Goal: Information Seeking & Learning: Learn about a topic

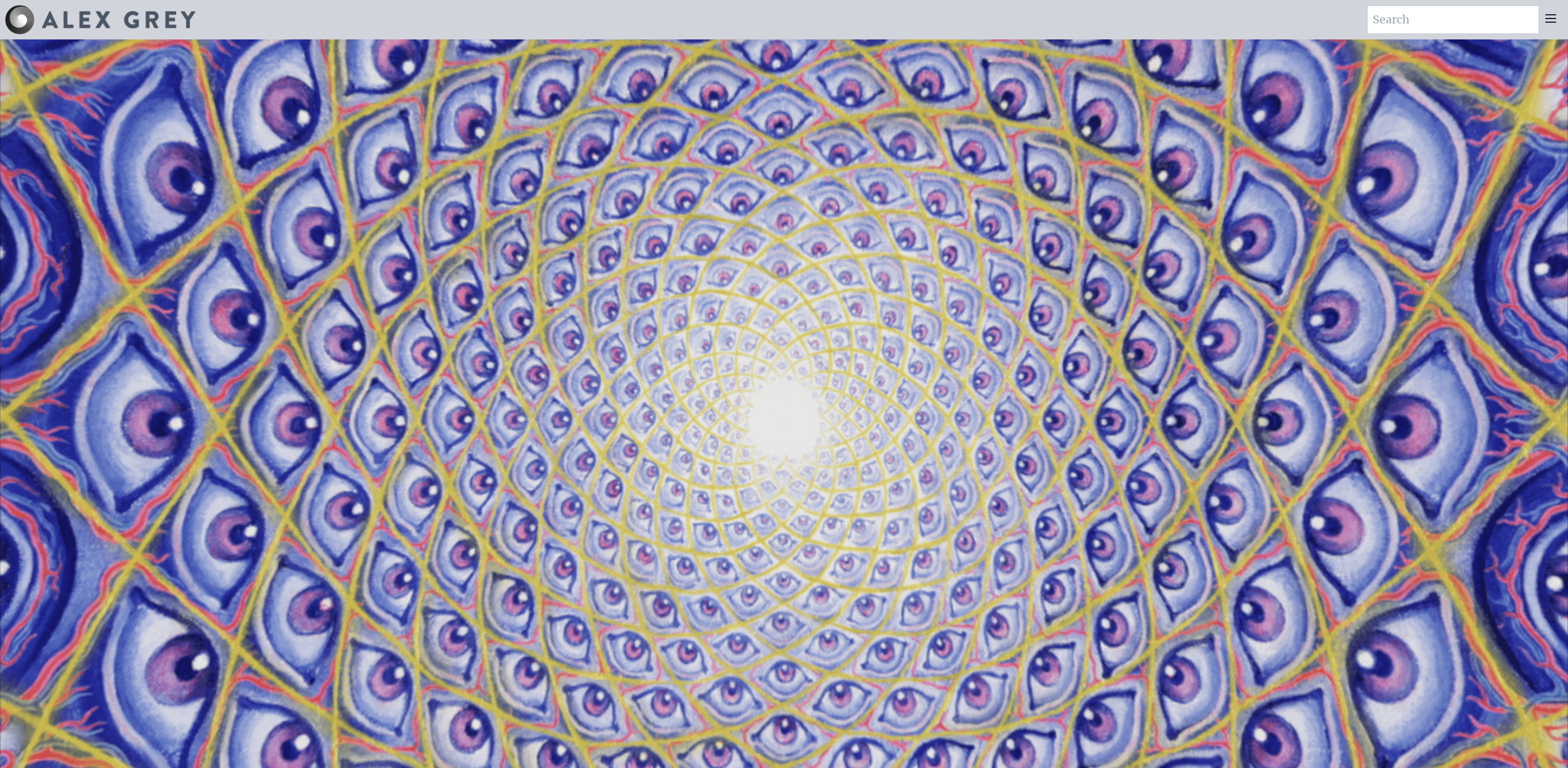
click at [1551, 20] on icon at bounding box center [1550, 18] width 15 height 15
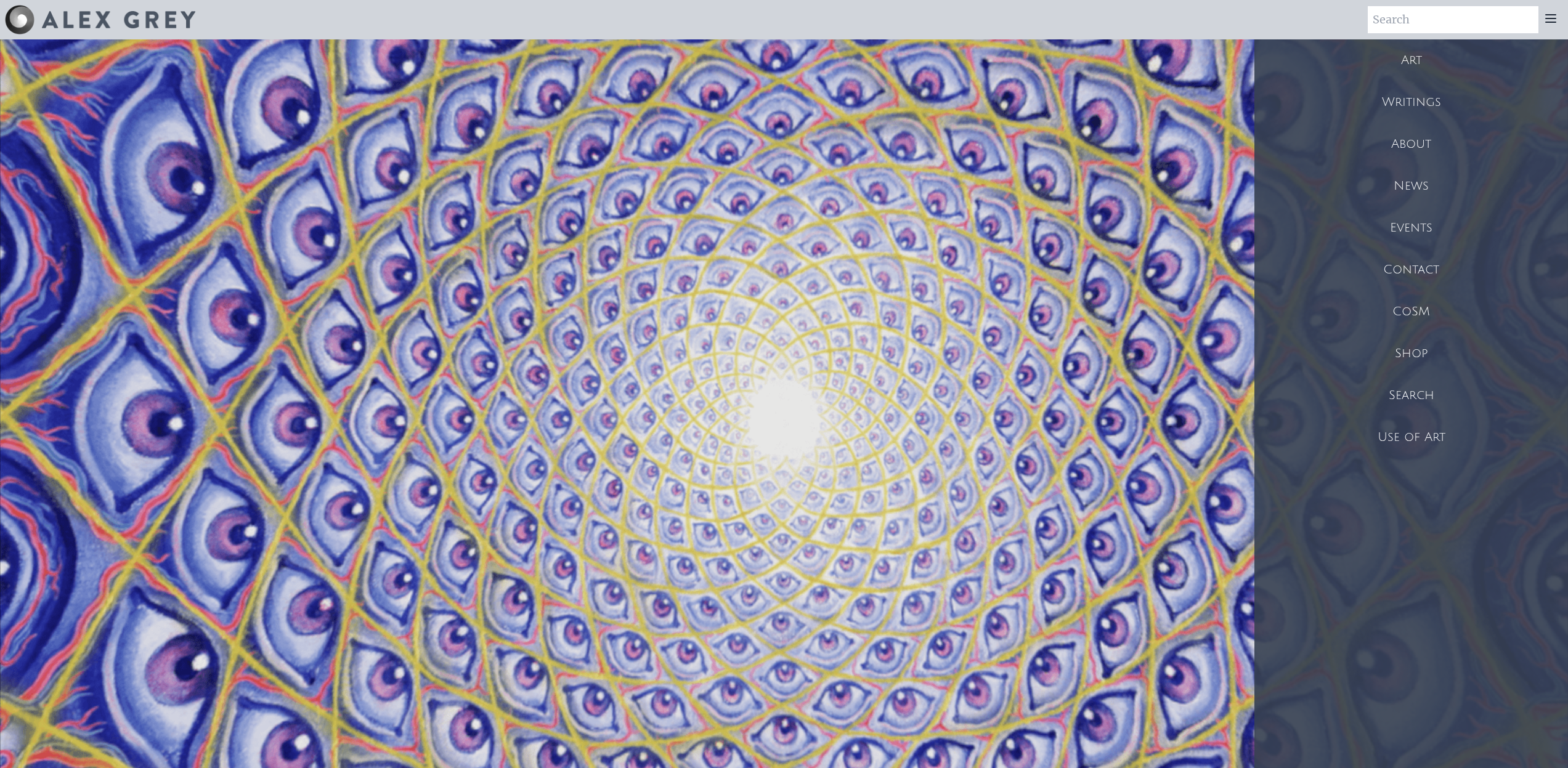
click at [1429, 52] on div "Art" at bounding box center [1411, 60] width 313 height 42
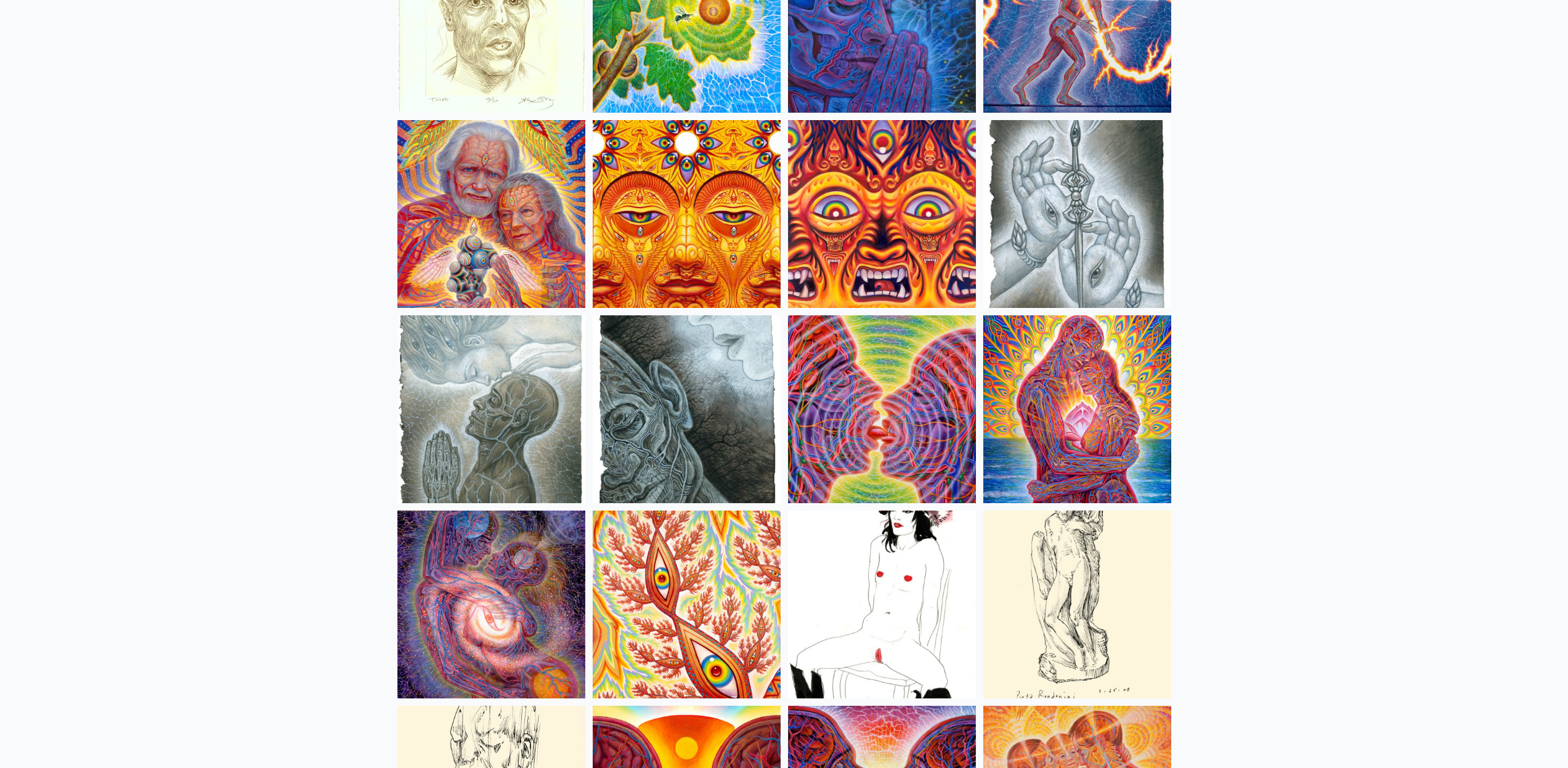
scroll to position [3741, 0]
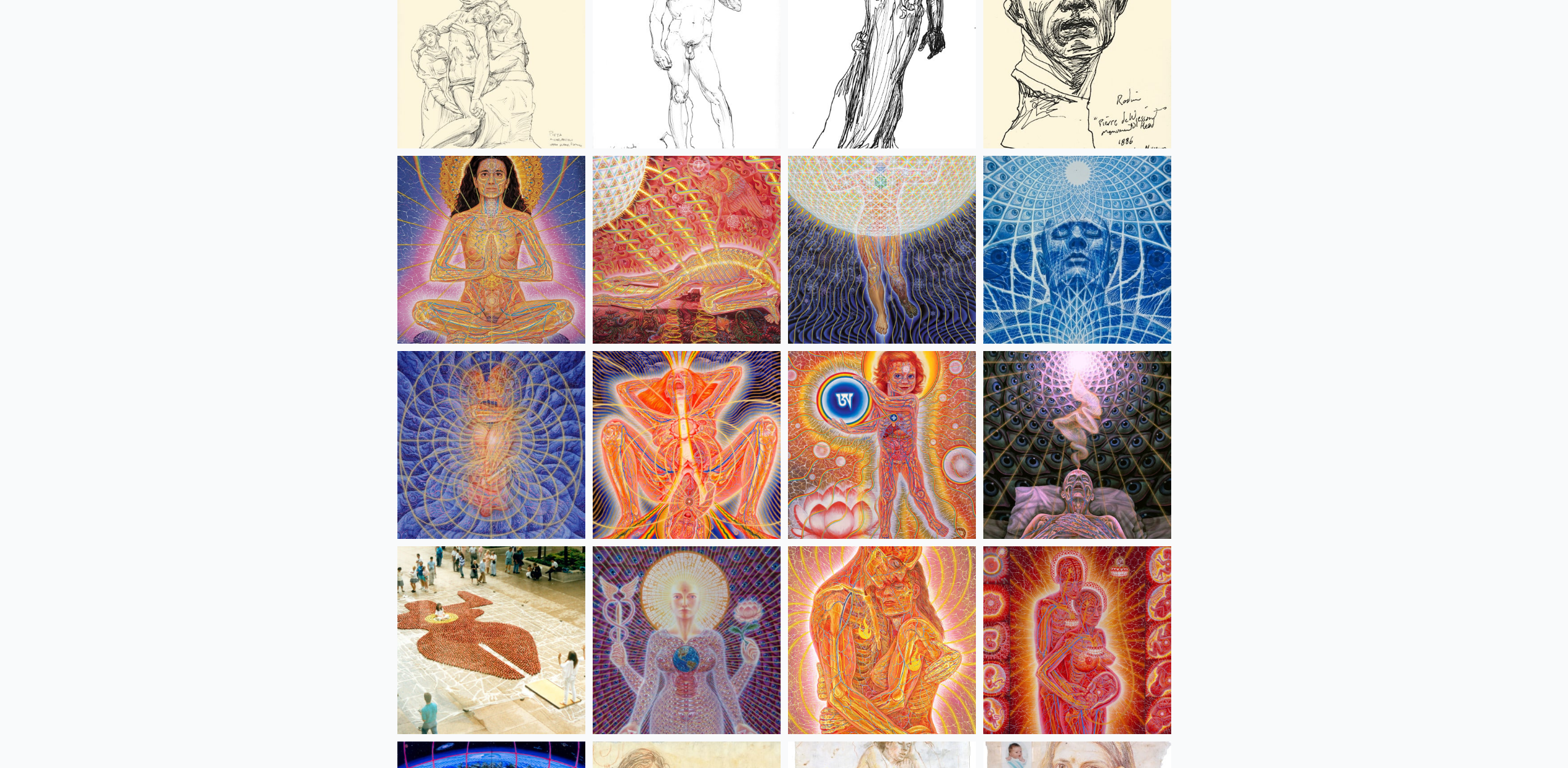
scroll to position [11314, 0]
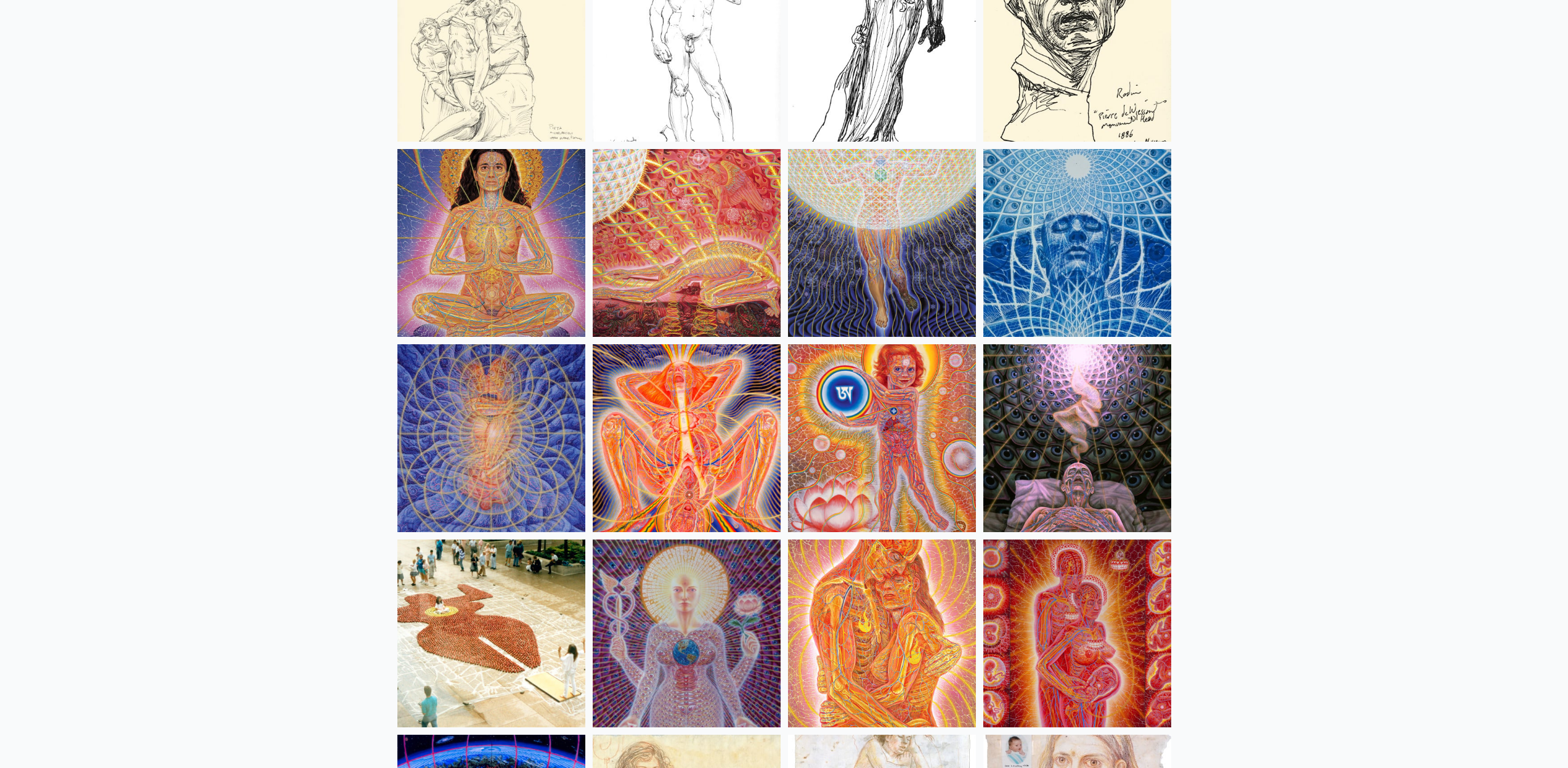
click at [1071, 211] on img at bounding box center [1077, 243] width 188 height 188
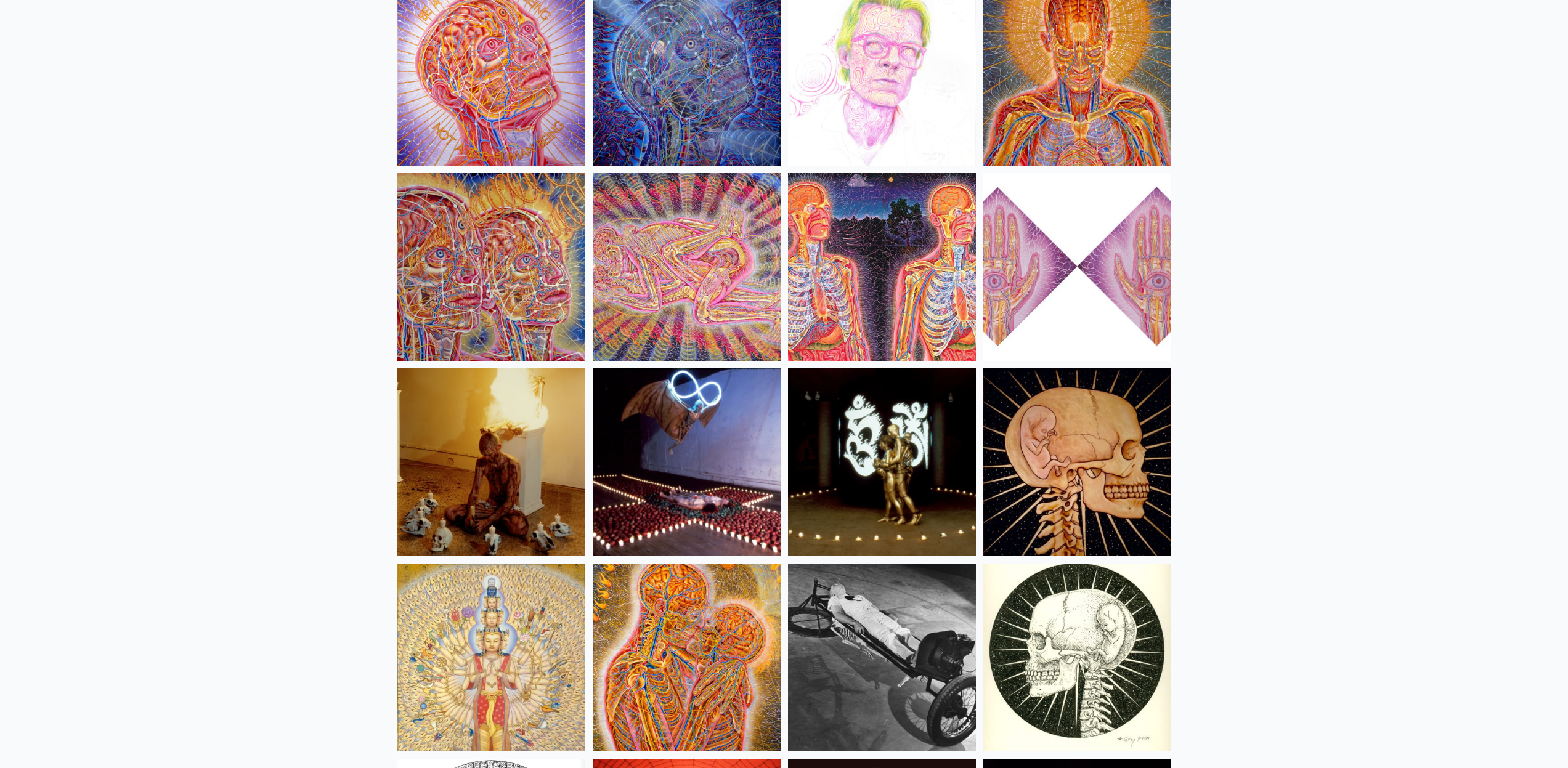
scroll to position [13626, 0]
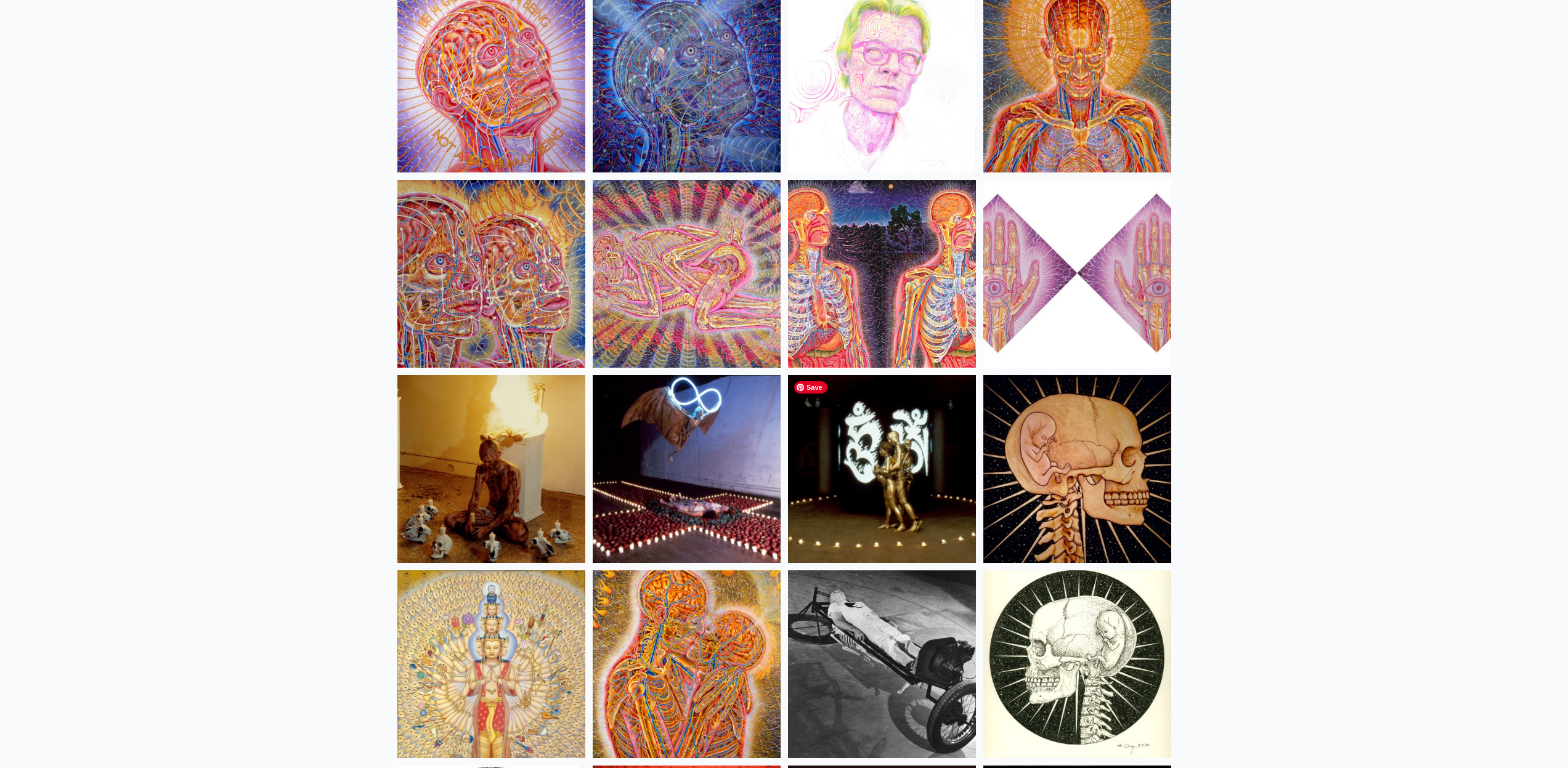
click at [951, 462] on img at bounding box center [882, 469] width 188 height 188
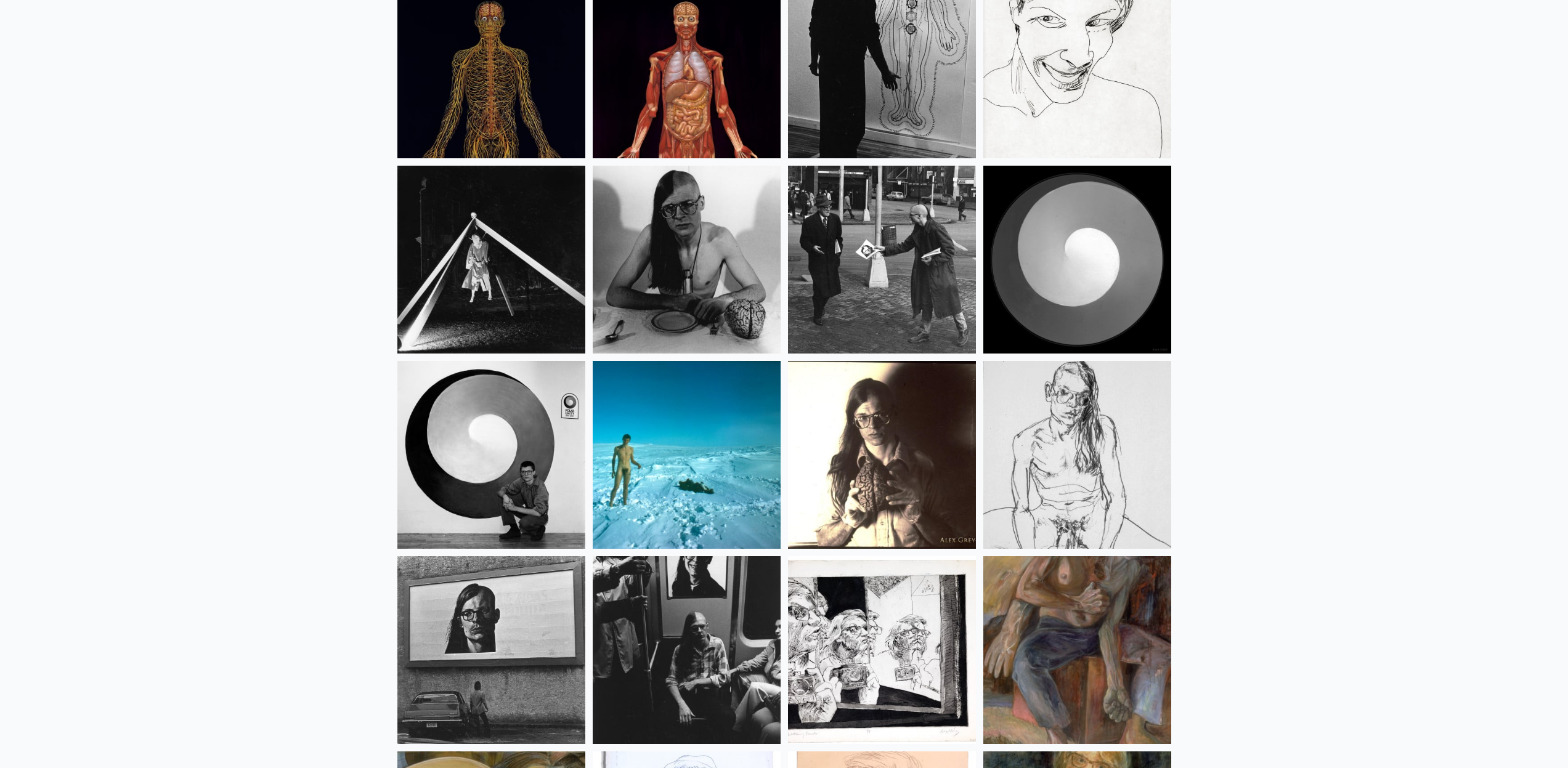
scroll to position [15600, 0]
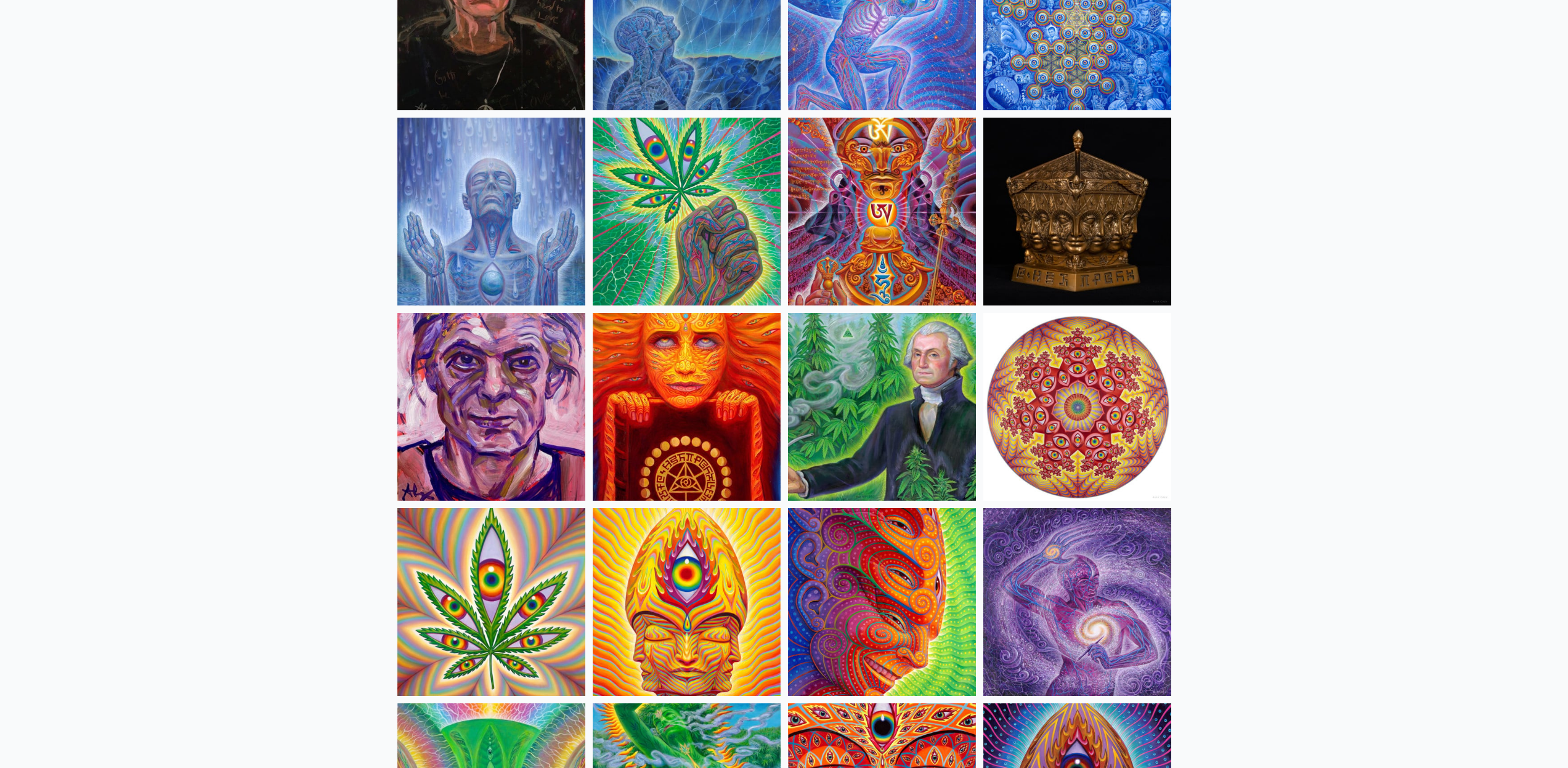
scroll to position [0, 0]
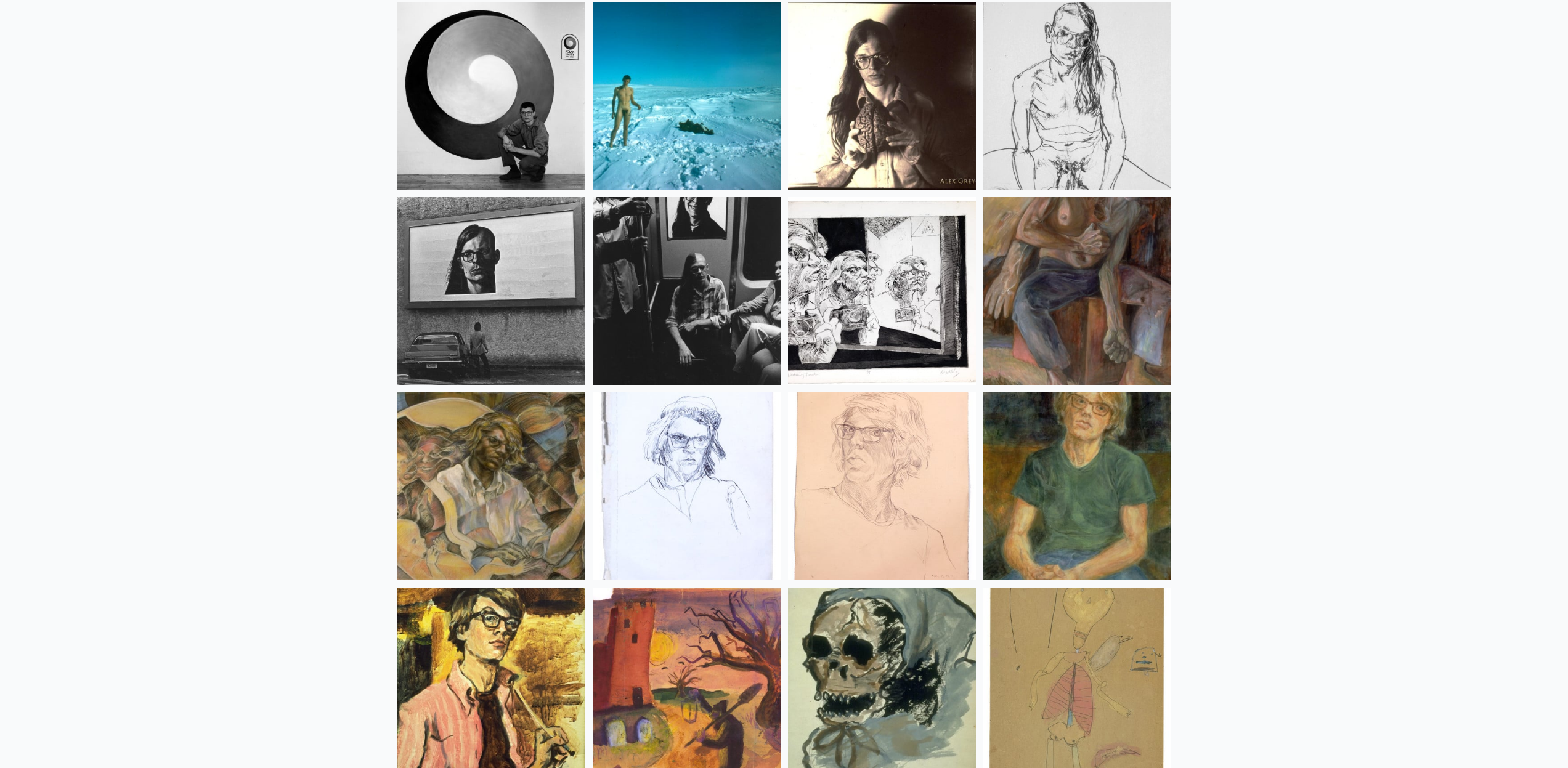
scroll to position [15932, 0]
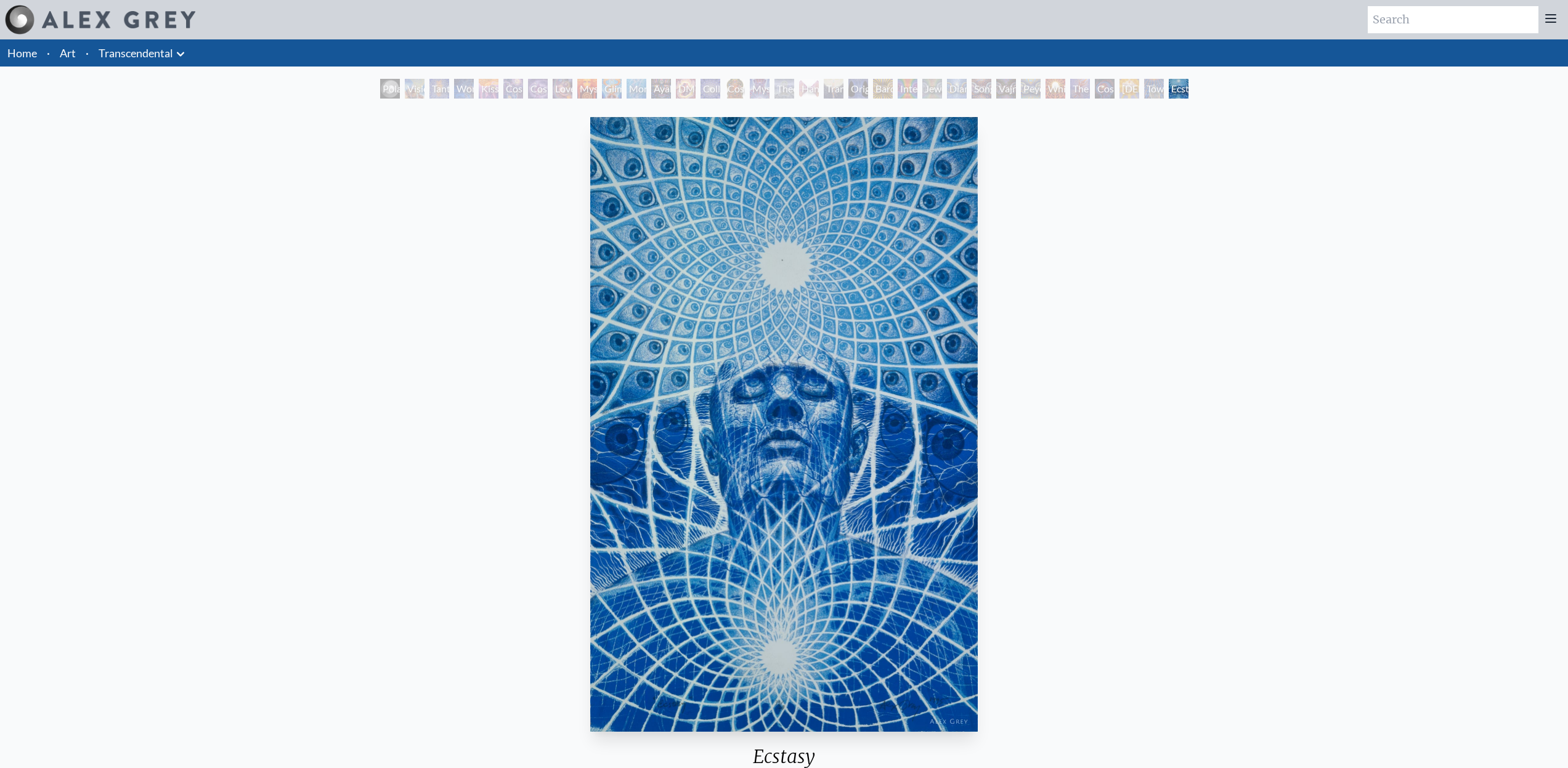
click at [258, 208] on div "Ecstasy 1993, limited edition lithograph, 14 x 23 in. Visit the CoSM Shop Ecsta…" at bounding box center [784, 634] width 1549 height 1045
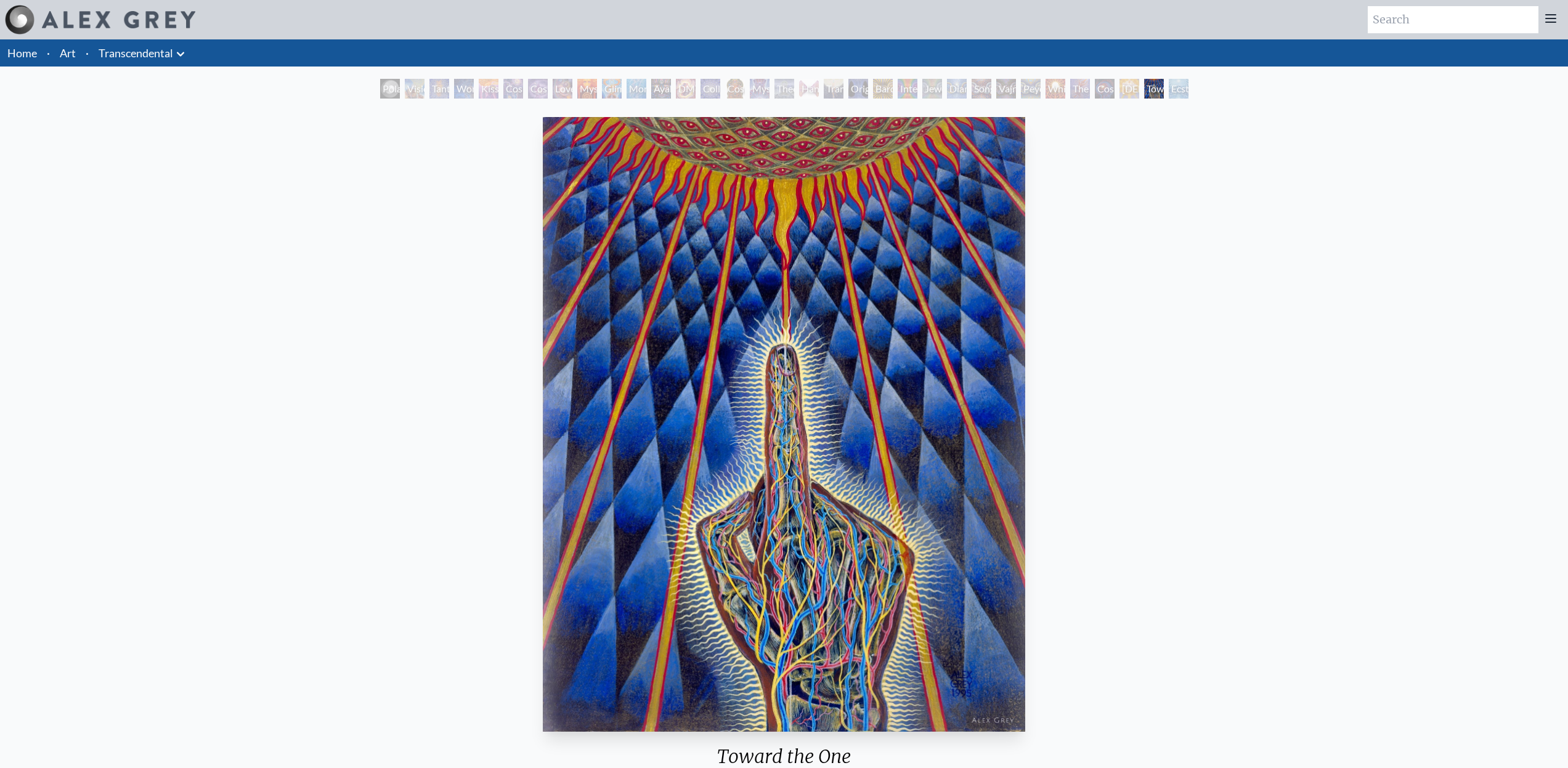
click at [1333, 408] on div "Toward the One 1995, acrylic on paper, 16 x 20 in. Visit the CoSM Shop" at bounding box center [784, 497] width 1549 height 769
click at [1400, 368] on div "Toward the One 1995, acrylic on paper, 16 x 20 in. Visit the CoSM Shop" at bounding box center [784, 497] width 1549 height 769
click at [1556, 530] on div "Toward the One 1995, acrylic on paper, 16 x 20 in. Visit the CoSM Shop" at bounding box center [784, 497] width 1549 height 769
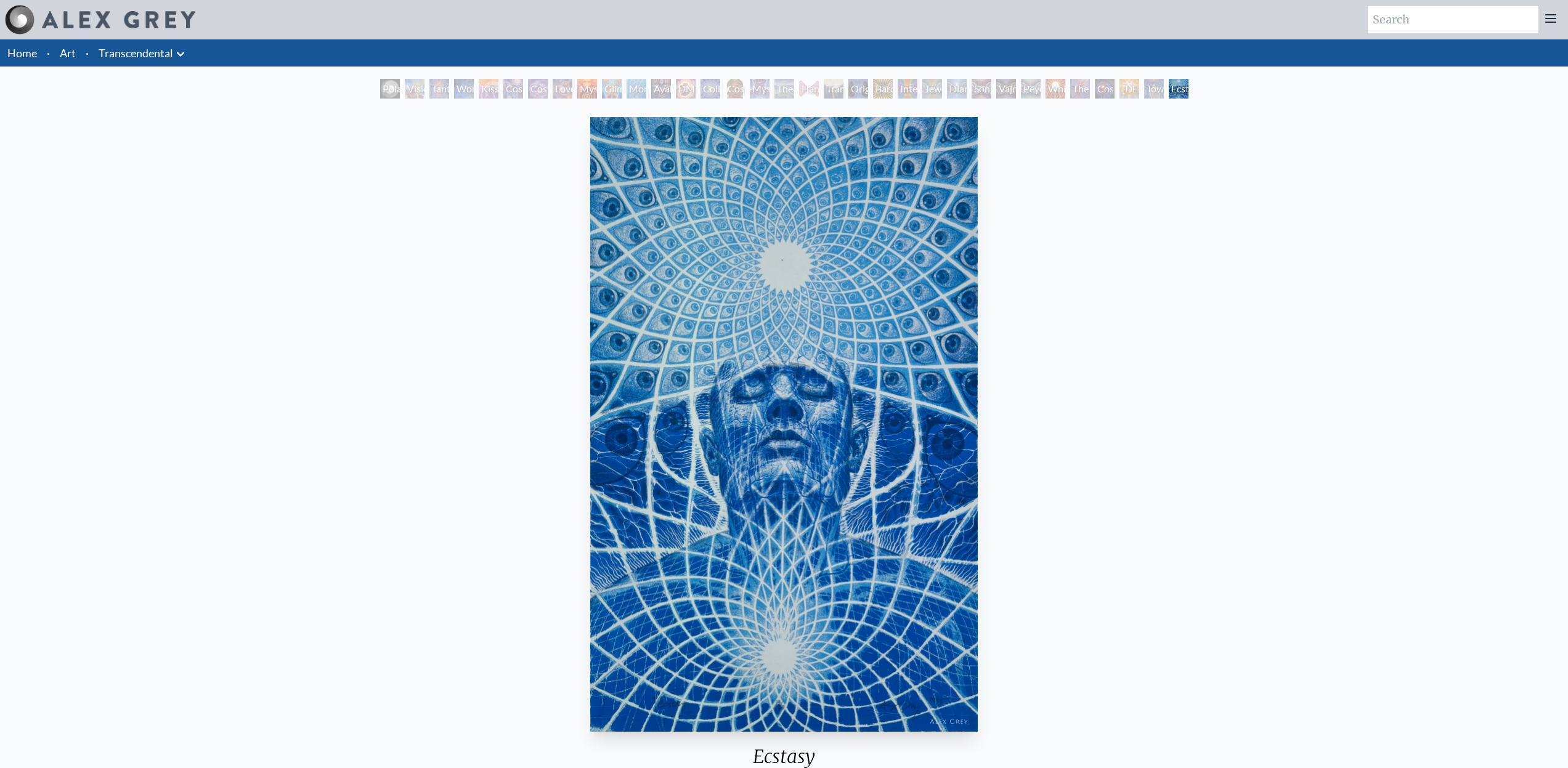
click at [1510, 478] on div "Ecstasy 1993, limited edition lithograph, 14 x 23 in. Visit the CoSM Shop Ecsta…" at bounding box center [784, 634] width 1549 height 1045
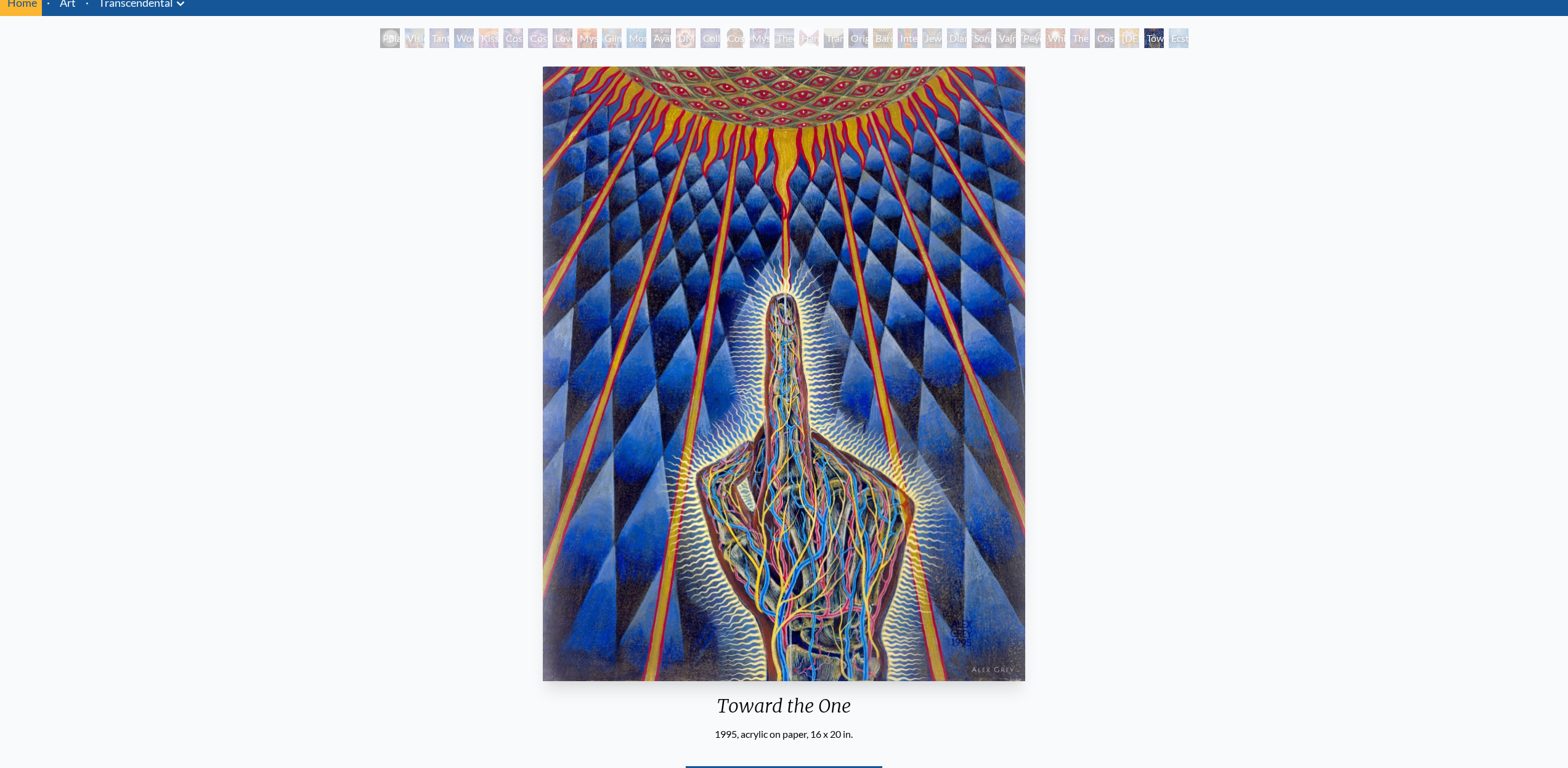
scroll to position [99, 0]
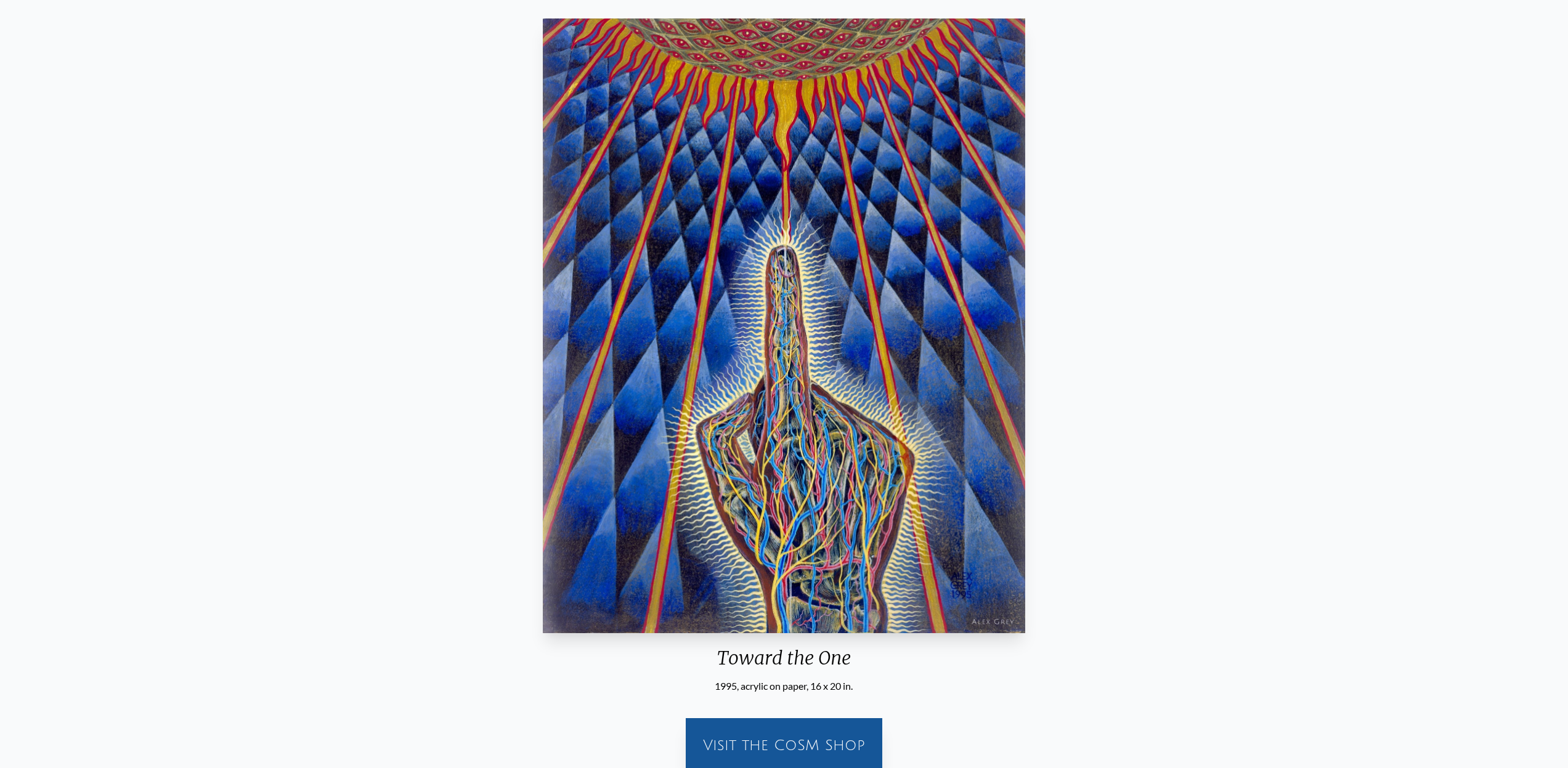
click at [1440, 252] on div "Toward the One 1995, acrylic on paper, 16 x 20 in. Visit the CoSM Shop" at bounding box center [784, 398] width 1549 height 769
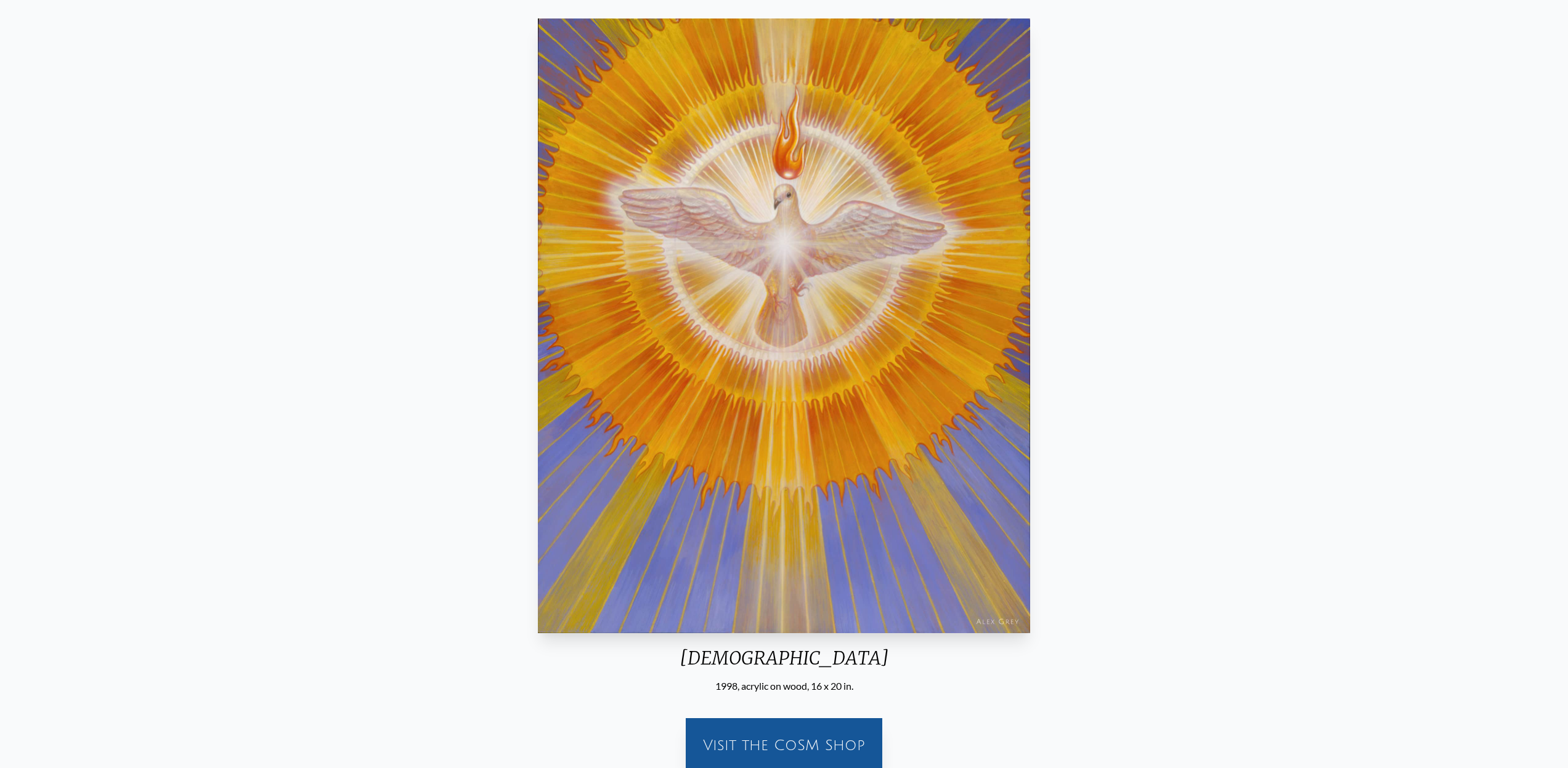
click at [1508, 253] on div "Holy Spirit 1998, acrylic on wood, 16 x 20 in. Visit the CoSM Shop" at bounding box center [784, 398] width 1549 height 769
click at [872, 298] on div "Holy Spirit 1998, acrylic on wood, 16 x 20 in. Visit the CoSM Shop" at bounding box center [785, 398] width 1549 height 769
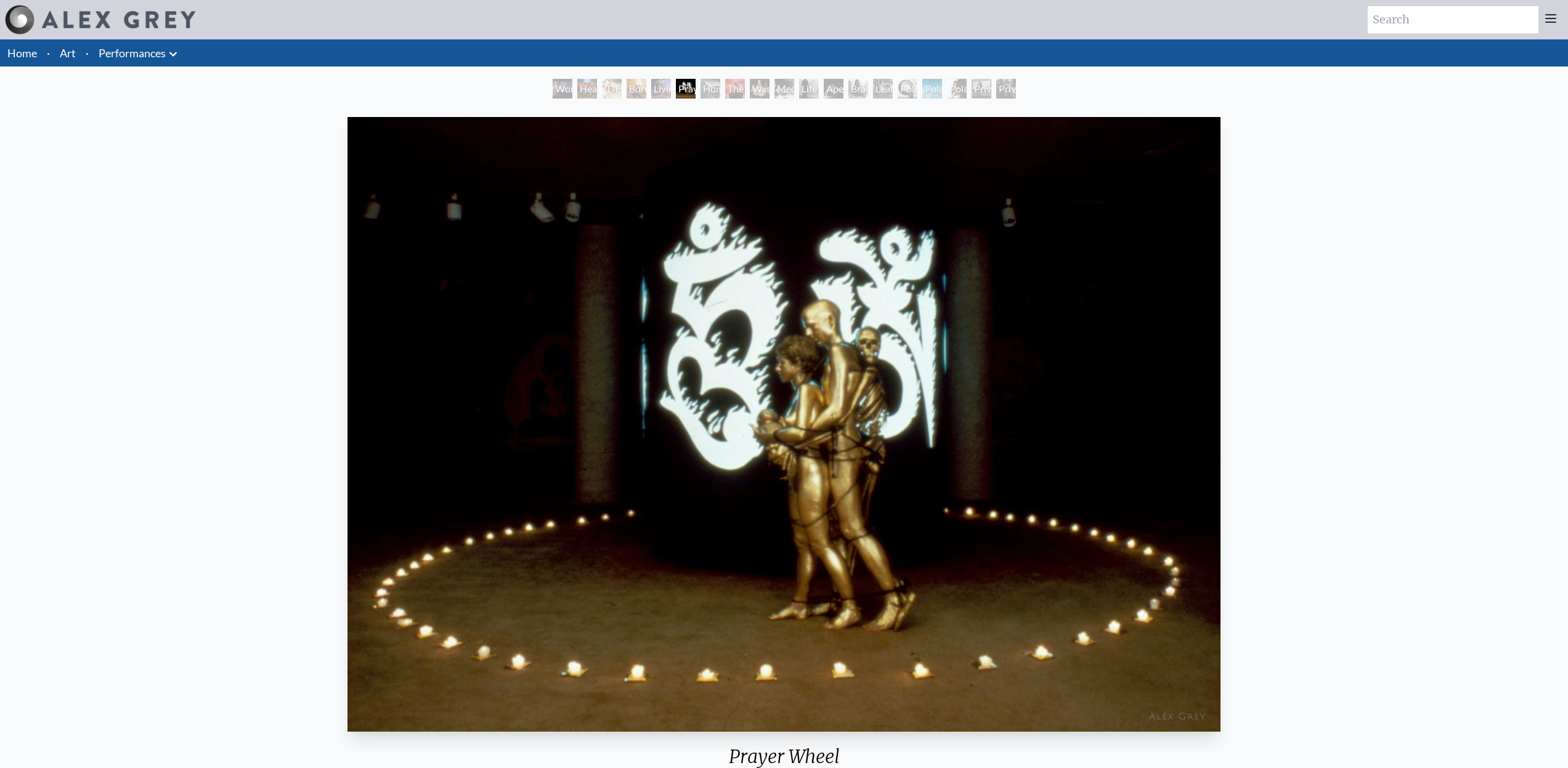
click at [1391, 320] on div "Prayer Wheel 1983, performance [DATE] [GEOGRAPHIC_DATA], [GEOGRAPHIC_DATA][US_S…" at bounding box center [784, 679] width 1549 height 1133
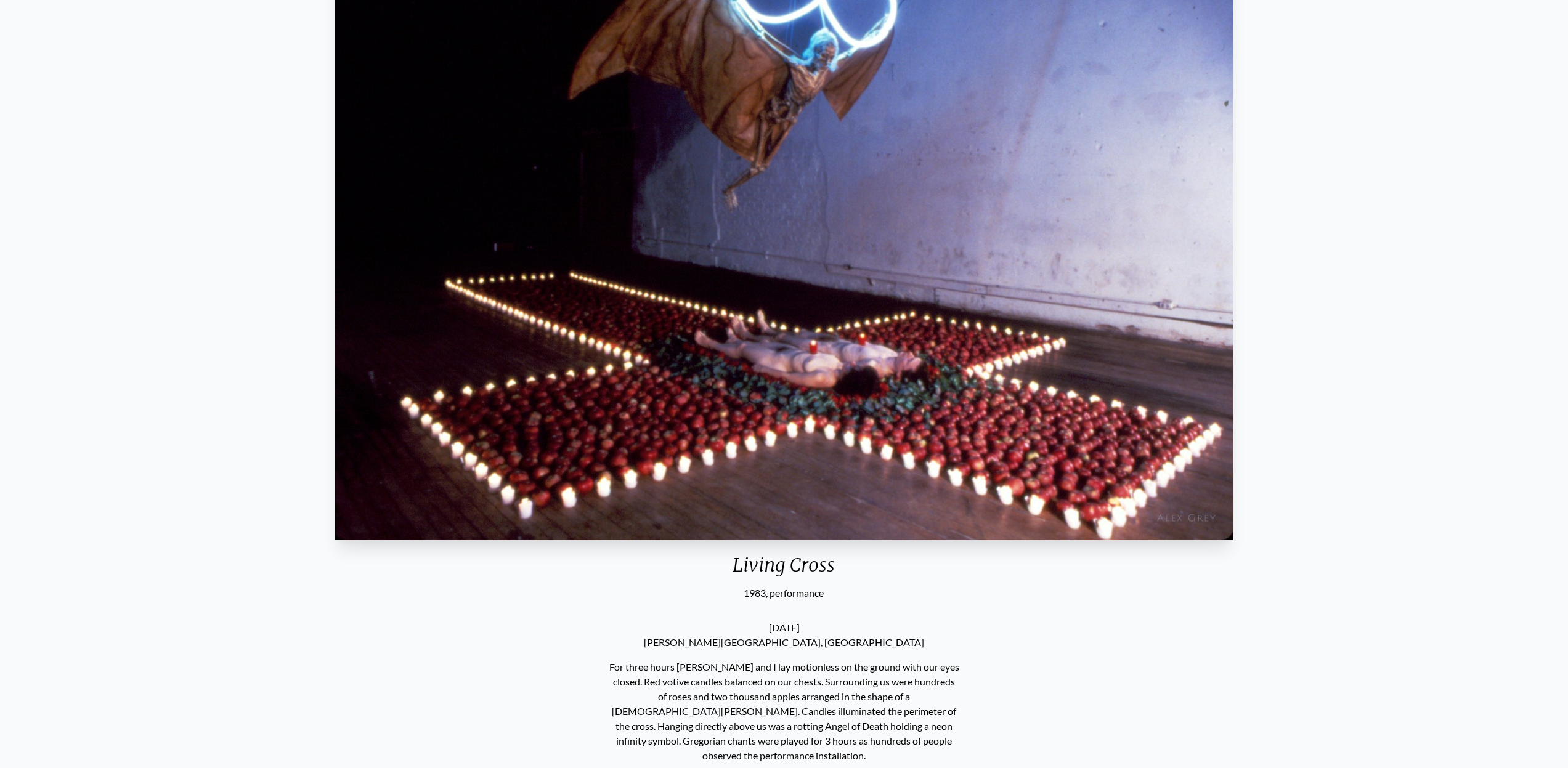
scroll to position [133, 0]
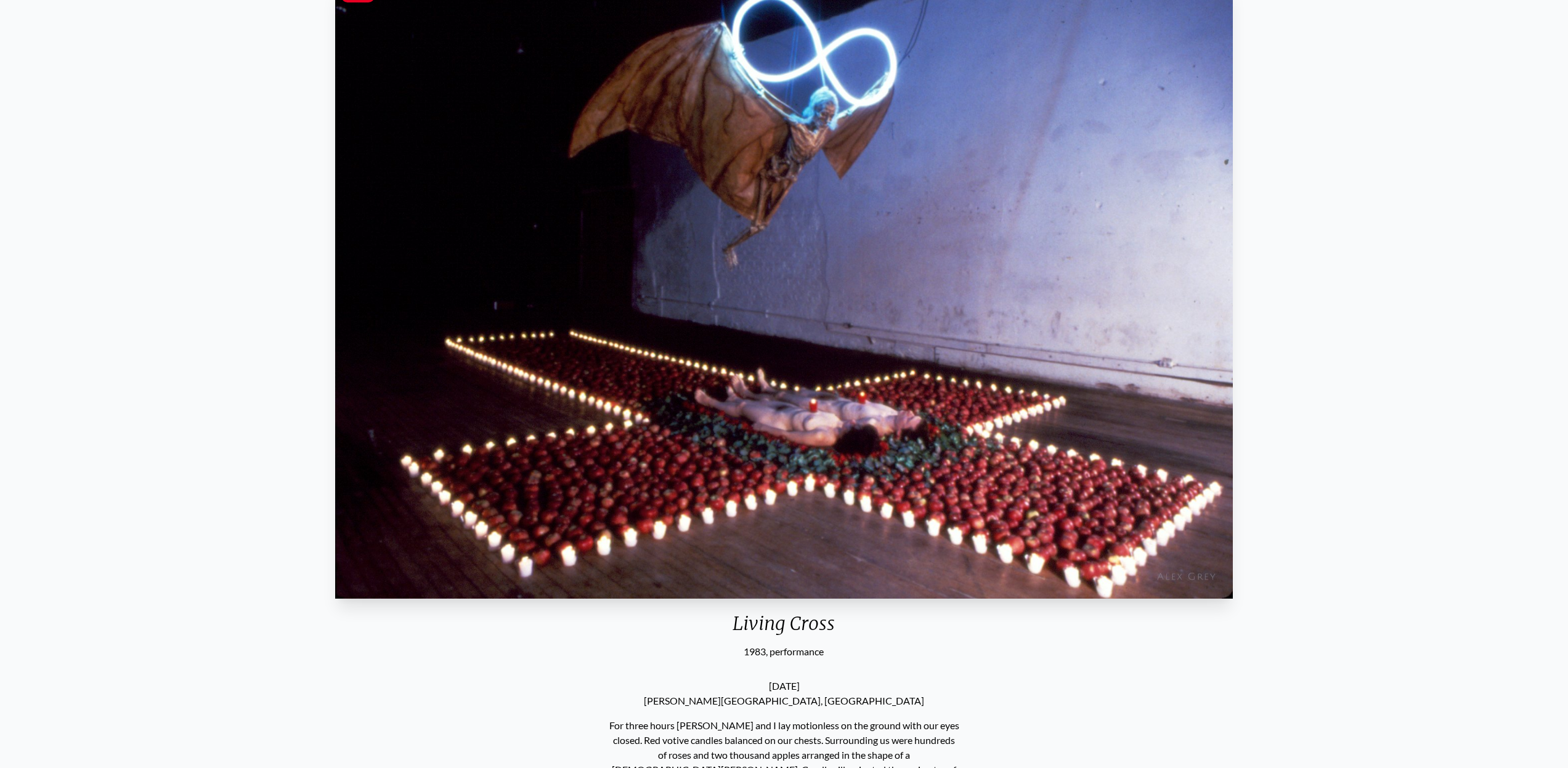
click at [664, 460] on img "5 / 19" at bounding box center [784, 291] width 898 height 614
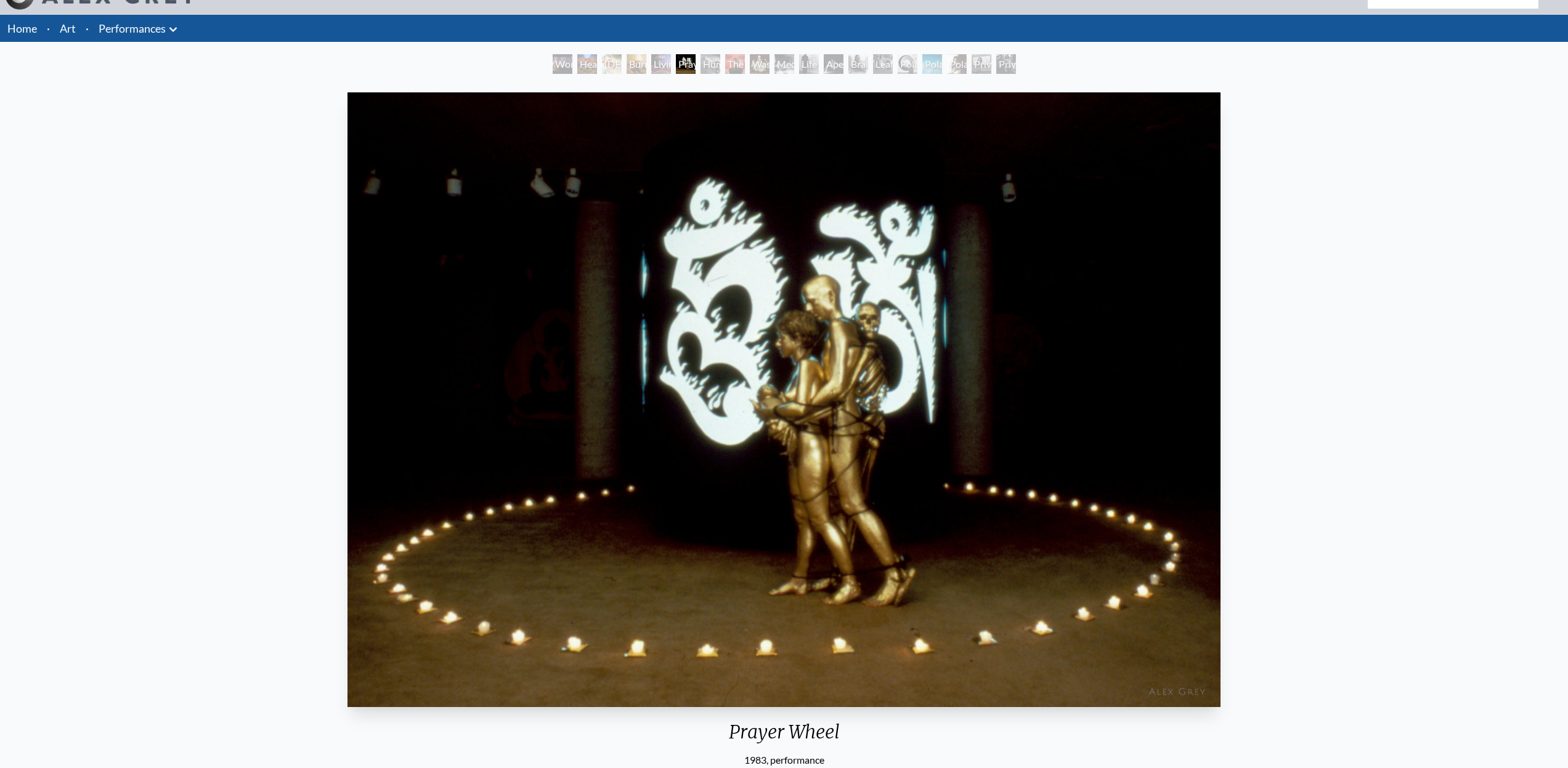
scroll to position [24, 0]
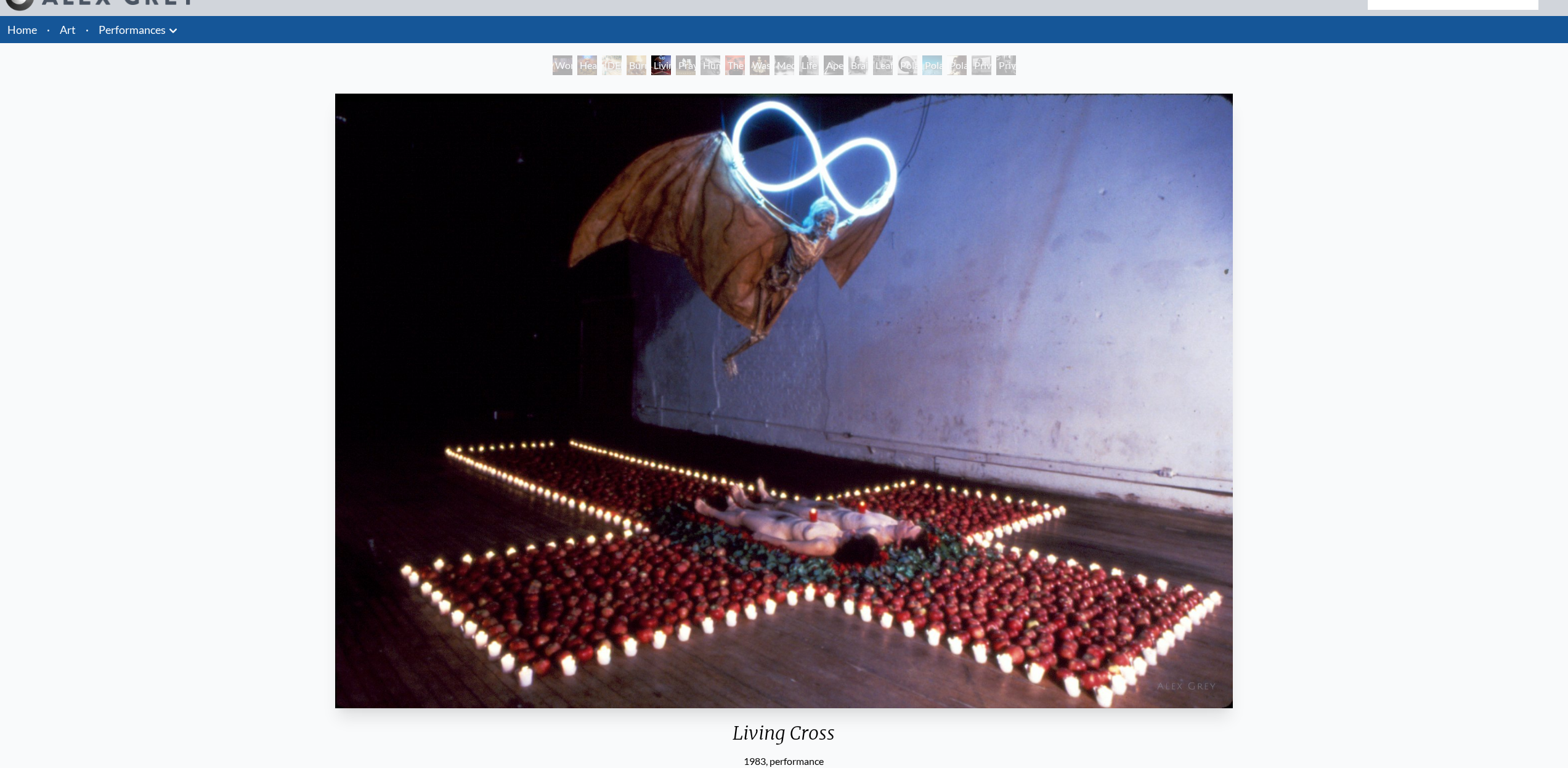
scroll to position [133, 0]
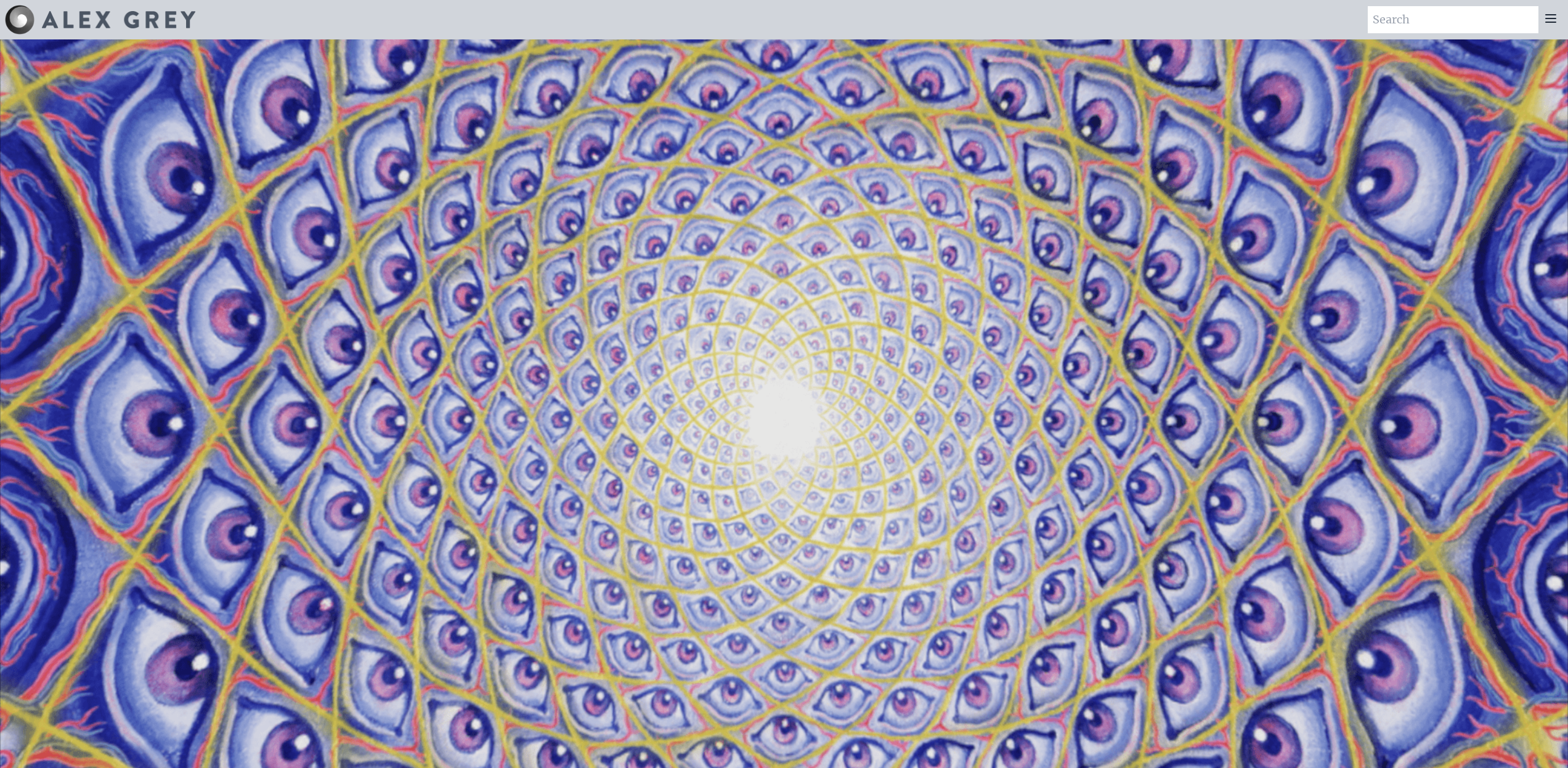
click at [1550, 21] on icon at bounding box center [1550, 18] width 15 height 15
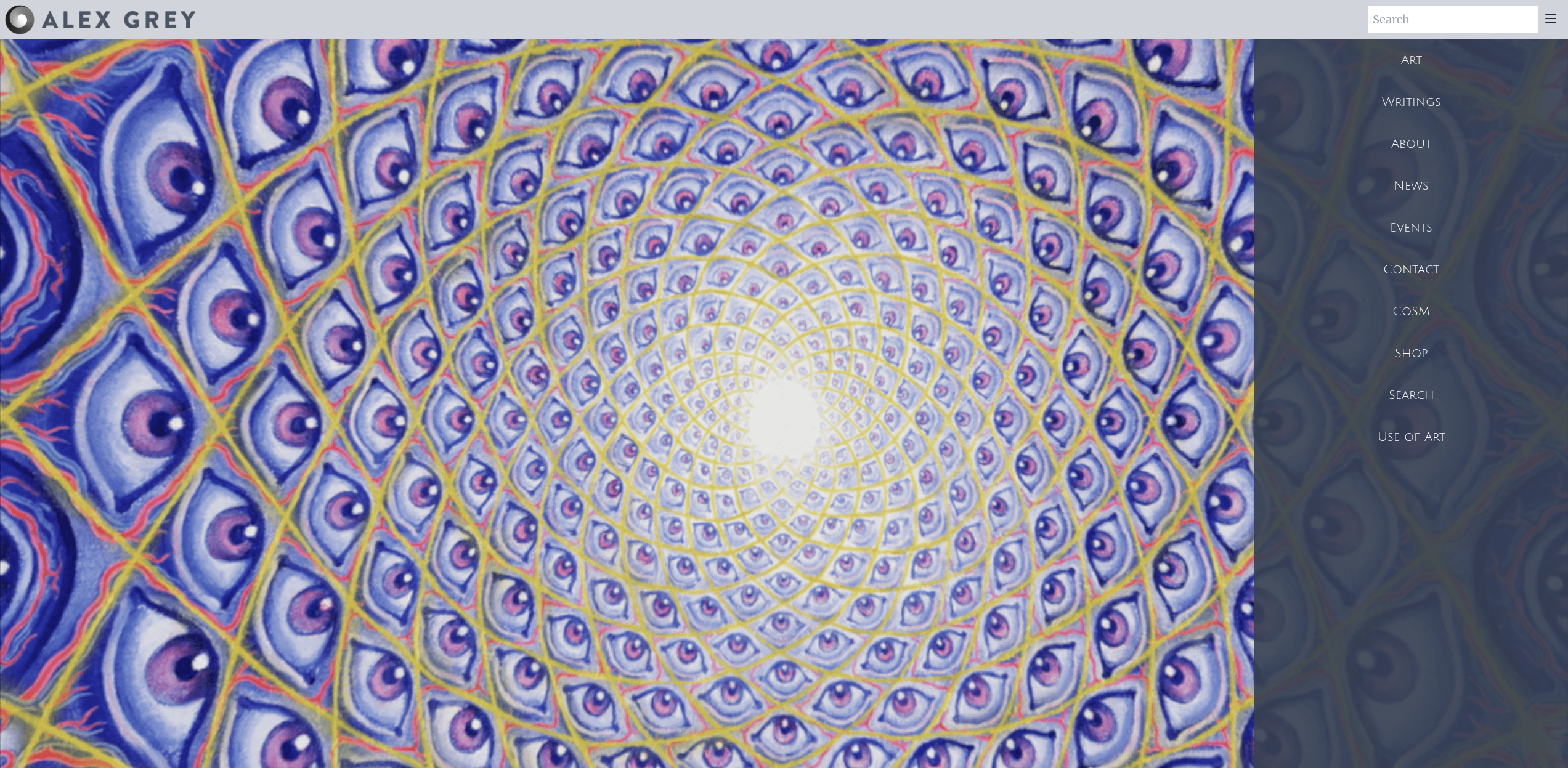
click at [1423, 147] on div "About" at bounding box center [1411, 144] width 313 height 42
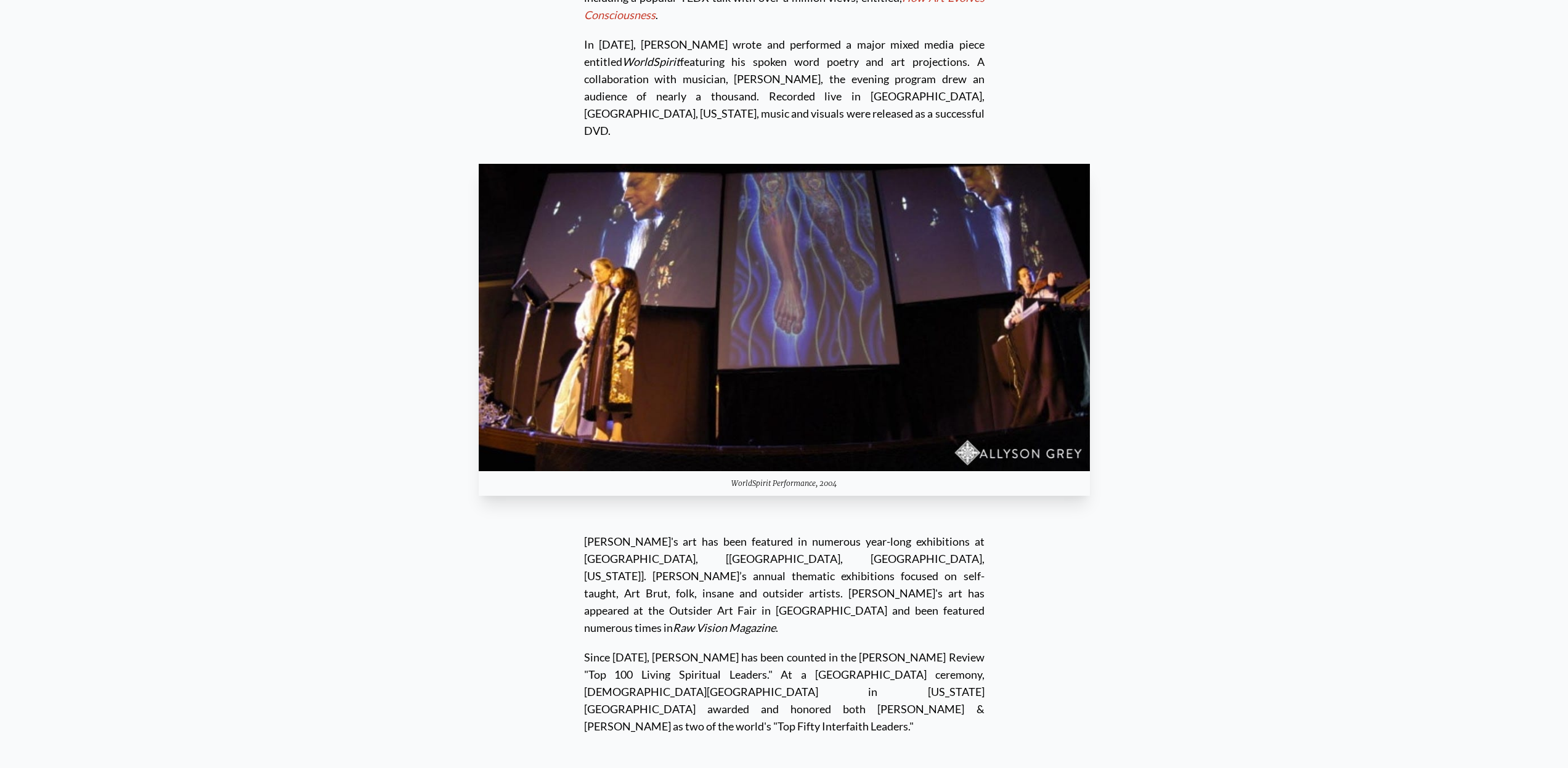
scroll to position [3826, 0]
